Goal: Task Accomplishment & Management: Complete application form

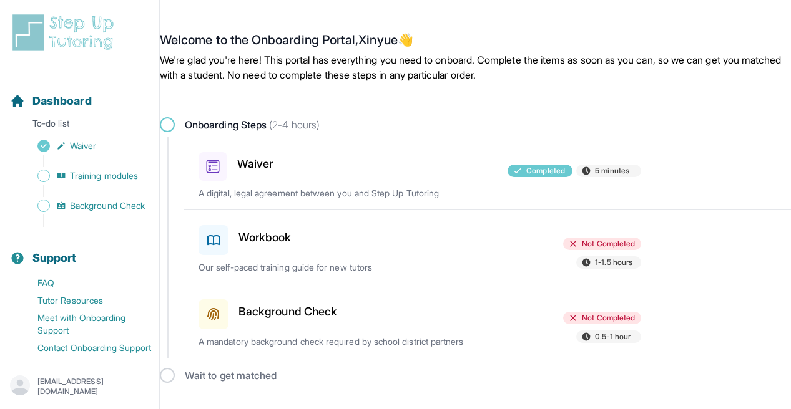
click at [596, 245] on span "Not Completed" at bounding box center [608, 244] width 53 height 10
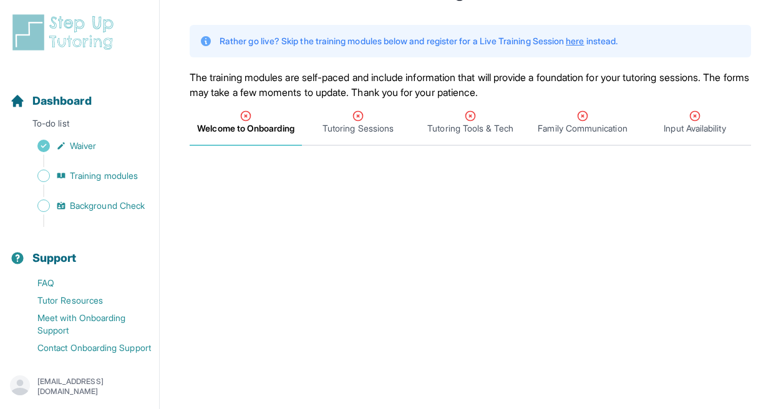
scroll to position [187, 0]
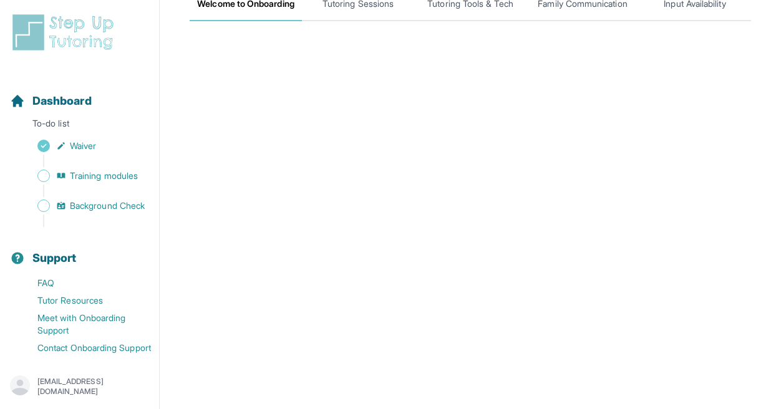
click at [770, 173] on main "**********" at bounding box center [471, 329] width 622 height 1002
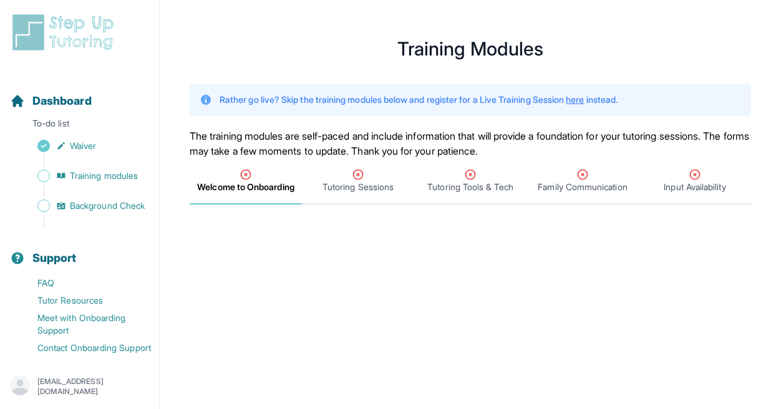
scroll to position [0, 0]
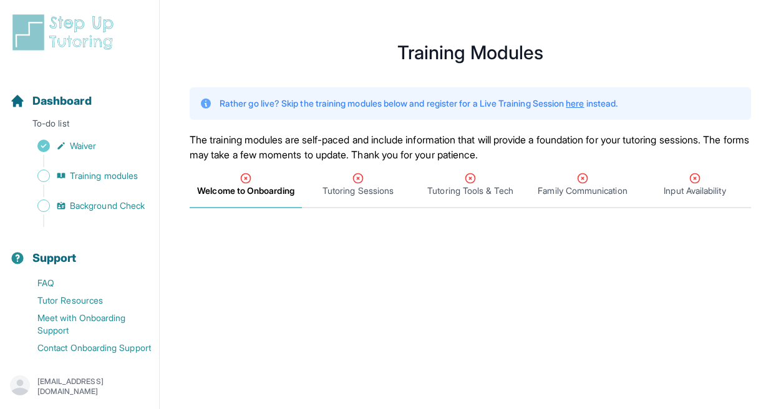
click at [64, 122] on p "To-do list" at bounding box center [79, 125] width 149 height 17
click at [74, 99] on span "Dashboard" at bounding box center [61, 100] width 59 height 17
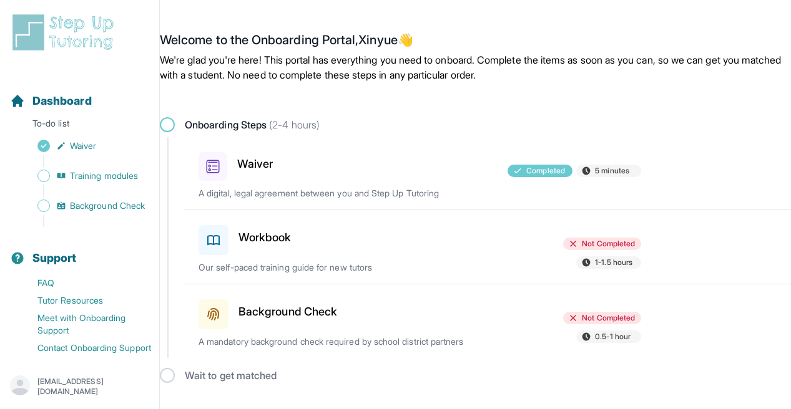
click at [391, 95] on main "Welcome to the Onboarding Portal, [PERSON_NAME] 👋 We're glad you're here! This …" at bounding box center [475, 208] width 631 height 386
click at [95, 102] on div "Dashboard" at bounding box center [79, 100] width 149 height 27
click at [254, 242] on h3 "Workbook" at bounding box center [264, 237] width 53 height 17
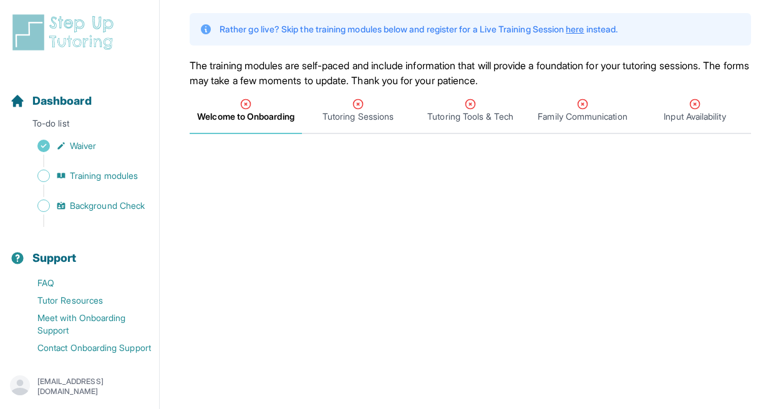
scroll to position [79, 0]
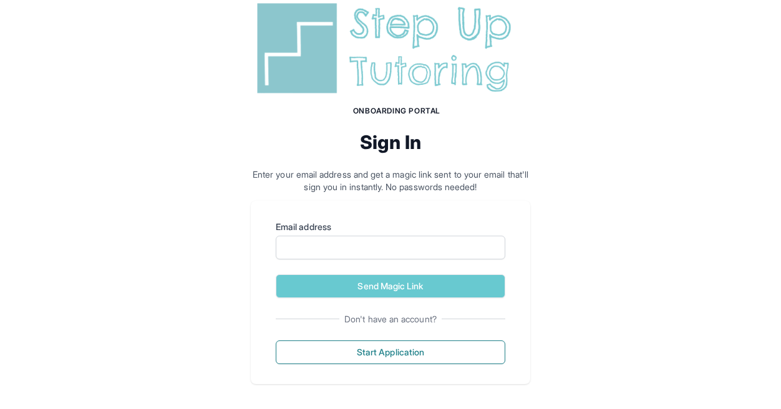
scroll to position [37, 0]
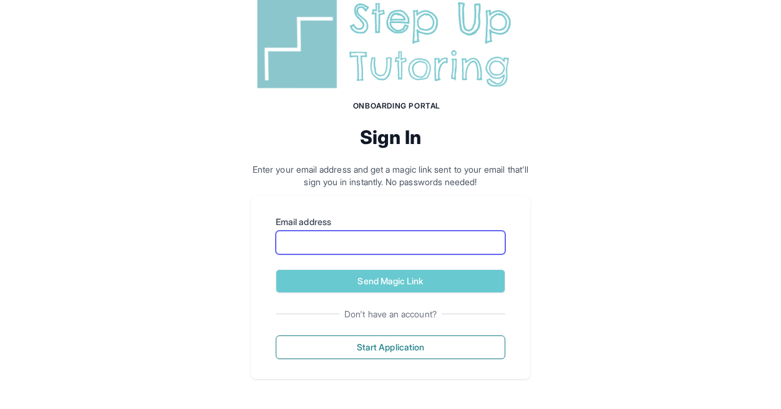
click at [323, 236] on input "Email address" at bounding box center [391, 243] width 230 height 24
type input "**********"
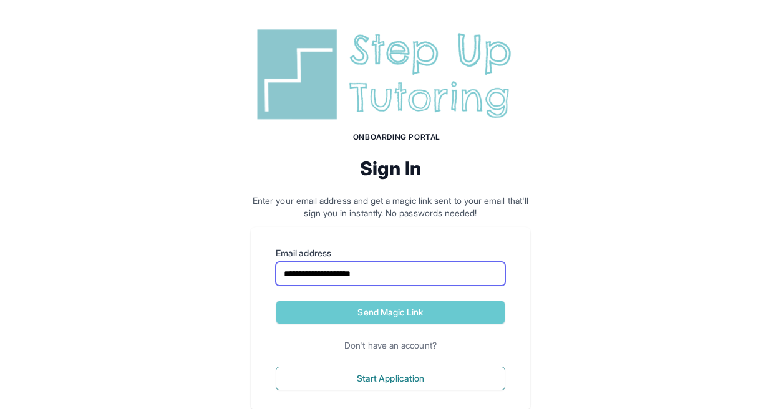
scroll to position [0, 0]
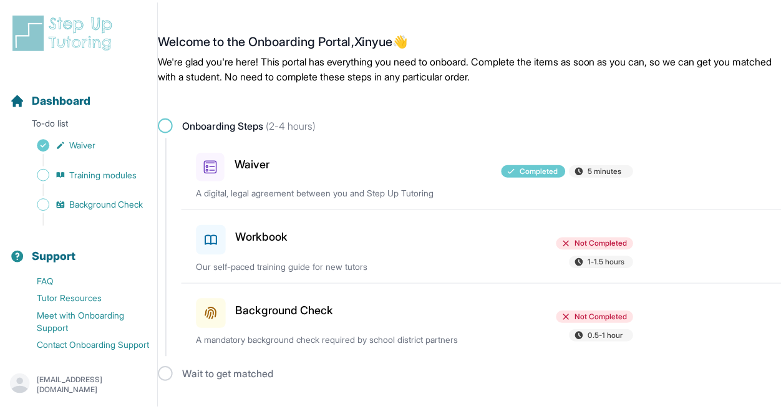
scroll to position [29, 0]
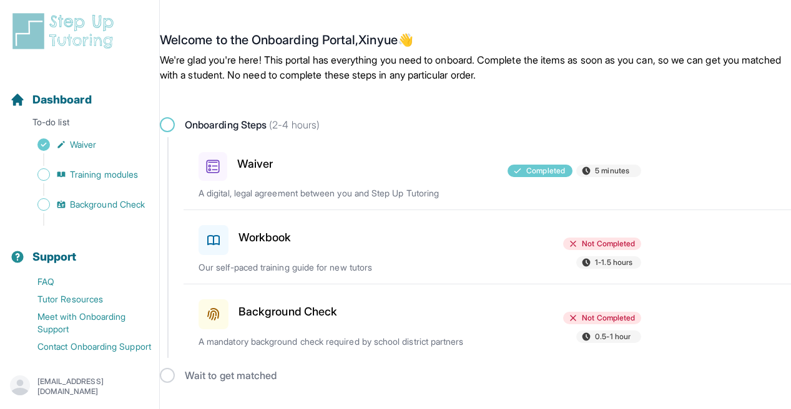
click at [121, 383] on p "[EMAIL_ADDRESS][DOMAIN_NAME]" at bounding box center [93, 387] width 112 height 20
click at [589, 243] on span "Not Completed" at bounding box center [608, 244] width 53 height 10
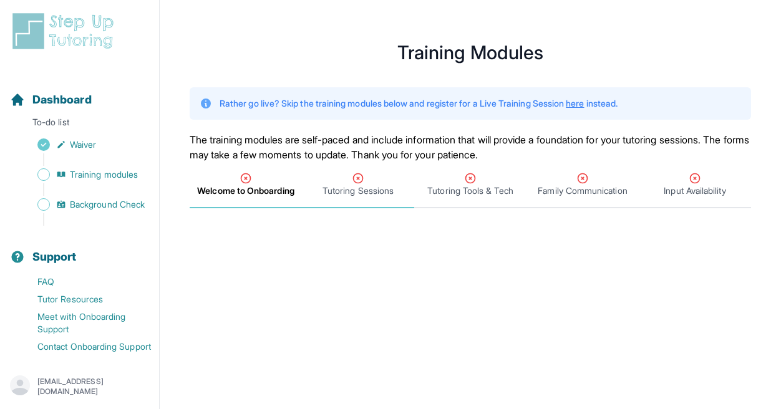
click at [366, 187] on span "Tutoring Sessions" at bounding box center [358, 191] width 71 height 12
click at [258, 188] on span "Welcome to Onboarding" at bounding box center [245, 191] width 95 height 12
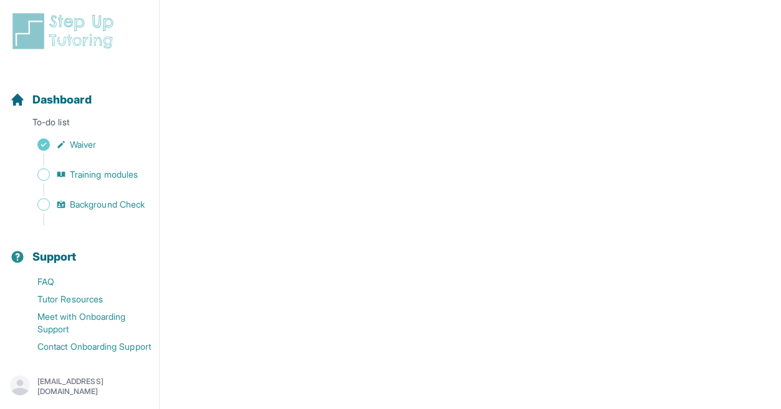
scroll to position [46, 0]
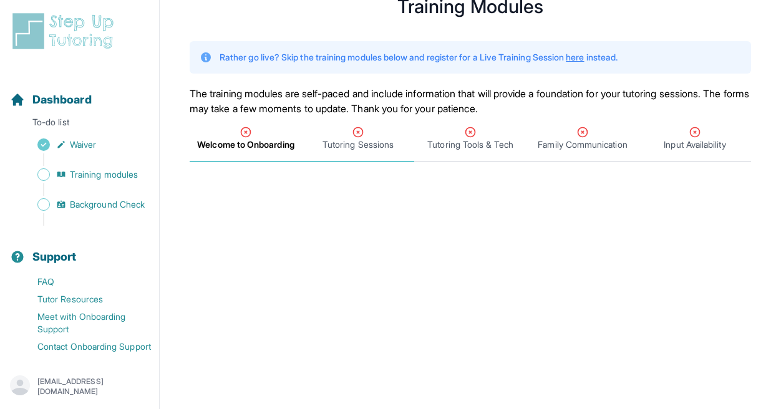
click at [363, 139] on span "Tutoring Sessions" at bounding box center [358, 145] width 71 height 12
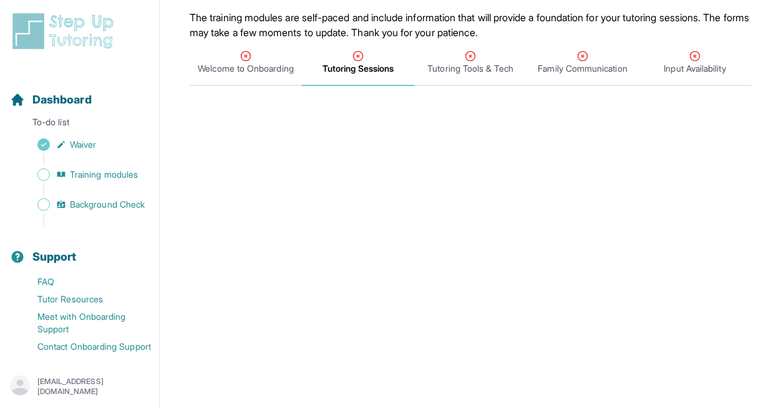
scroll to position [0, 0]
